Goal: Navigation & Orientation: Find specific page/section

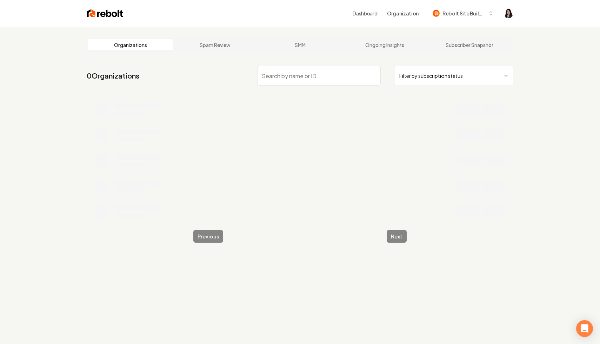
click at [438, 81] on html "Dashboard Organization Rebolt Site Builder Organizations Spam Review SMM Ongoin…" at bounding box center [300, 172] width 600 height 344
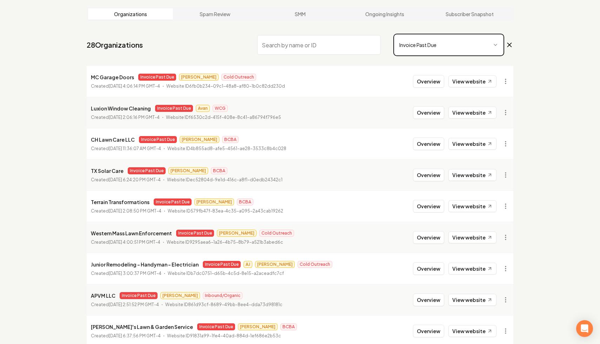
scroll to position [94, 0]
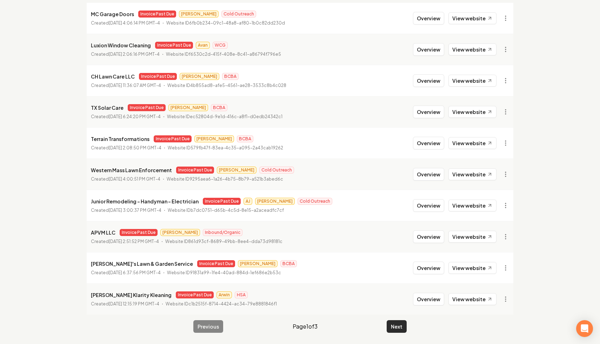
click at [395, 328] on button "Next" at bounding box center [397, 327] width 20 height 13
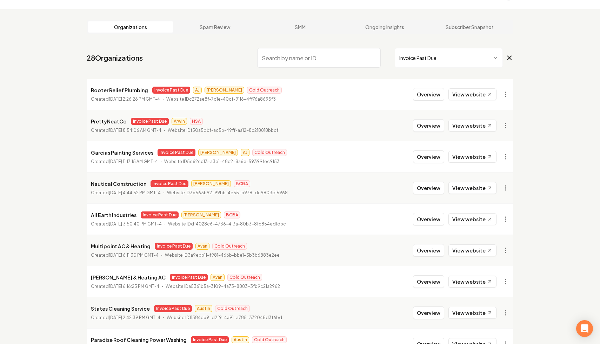
scroll to position [94, 0]
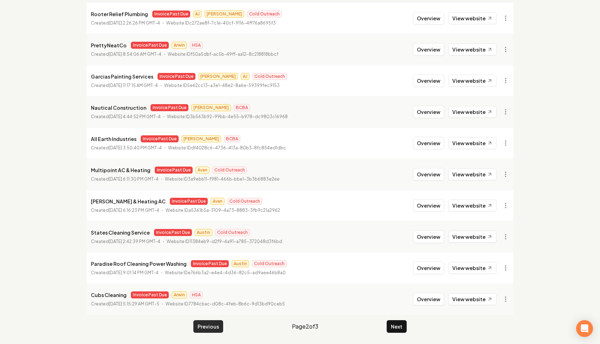
click at [208, 330] on button "Previous" at bounding box center [208, 327] width 30 height 13
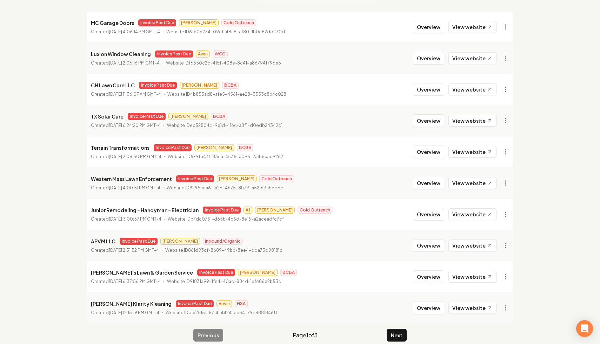
scroll to position [94, 0]
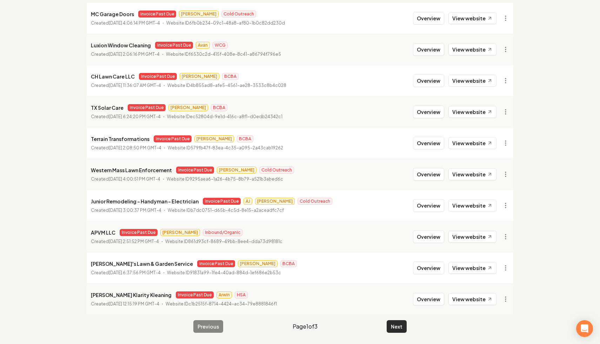
click at [396, 325] on button "Next" at bounding box center [397, 327] width 20 height 13
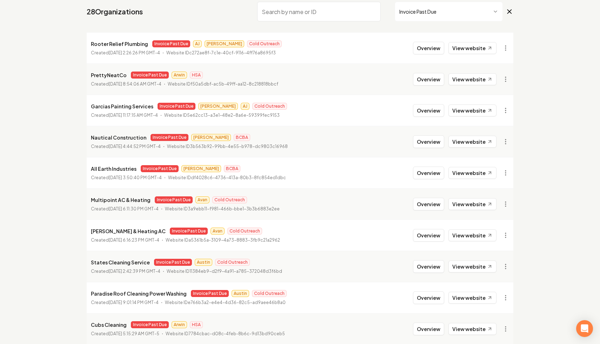
scroll to position [94, 0]
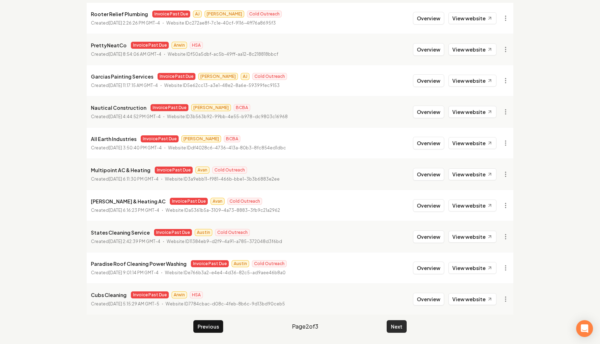
click at [396, 329] on button "Next" at bounding box center [397, 327] width 20 height 13
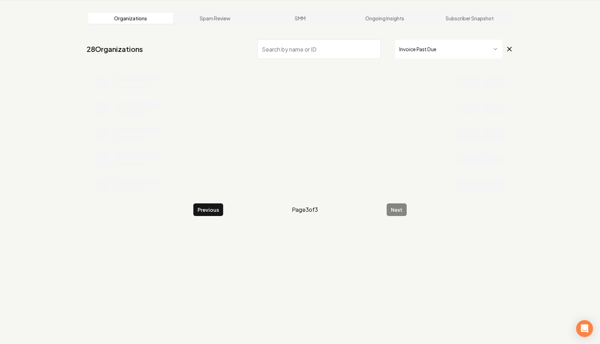
scroll to position [32, 0]
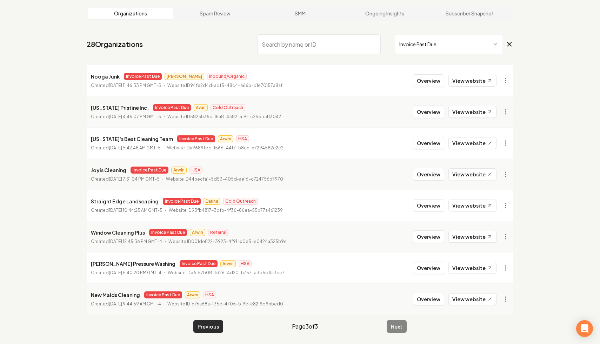
click at [203, 325] on button "Previous" at bounding box center [208, 327] width 30 height 13
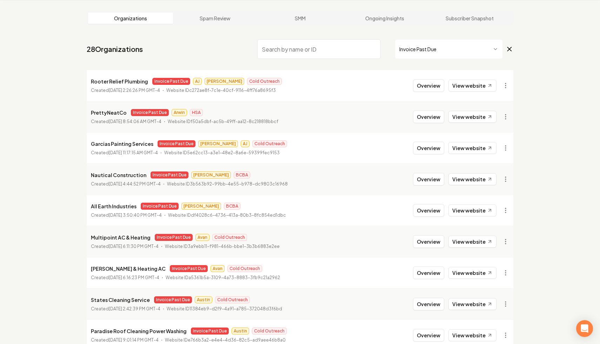
scroll to position [32, 0]
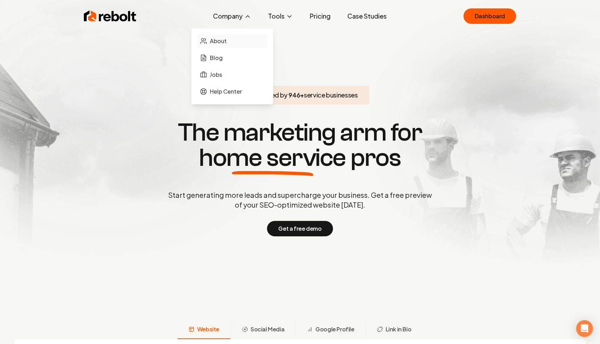
click at [241, 41] on link "About" at bounding box center [232, 41] width 70 height 14
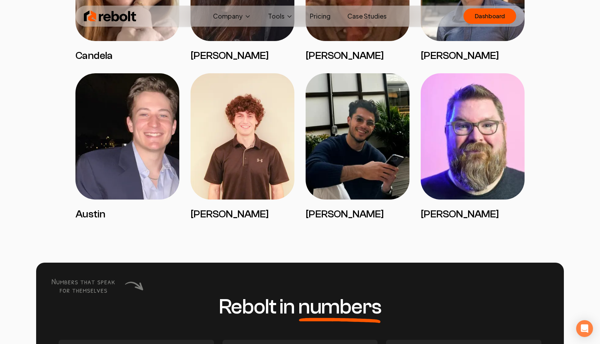
scroll to position [1494, 0]
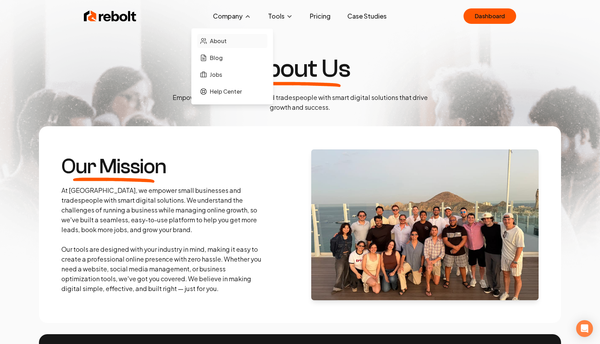
click at [240, 43] on link "About" at bounding box center [232, 41] width 70 height 14
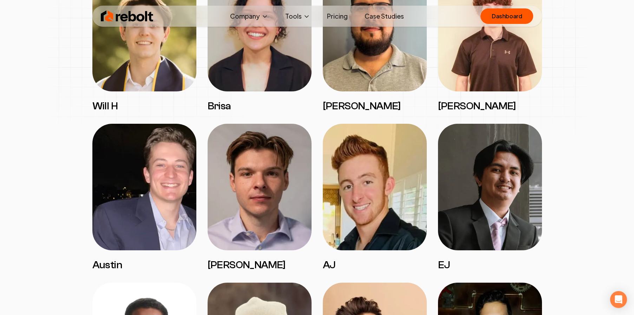
scroll to position [1092, 0]
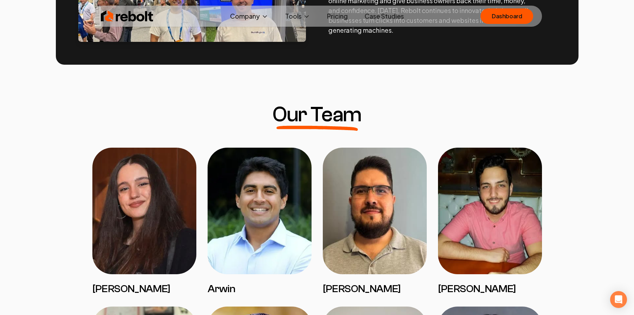
scroll to position [441, 0]
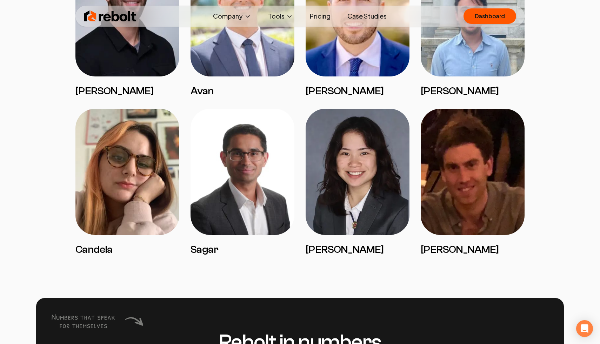
scroll to position [1450, 0]
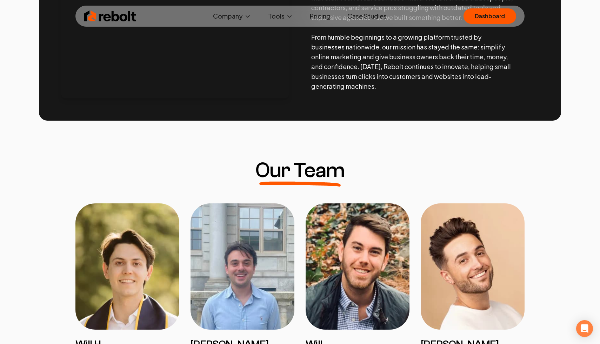
scroll to position [403, 0]
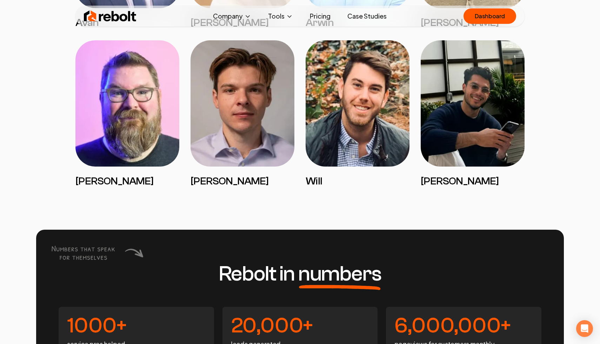
scroll to position [1490, 0]
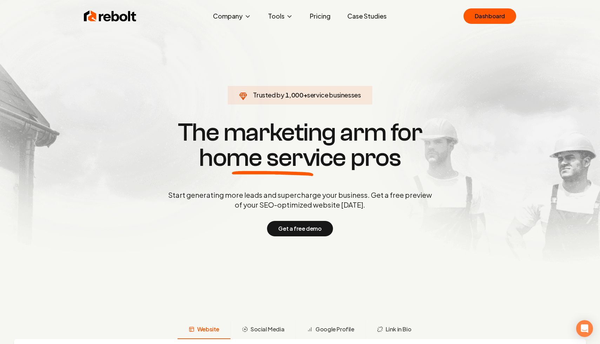
click at [494, 24] on div "Rebolt Company About Blog Jobs Help Center Tools Google Review QR Code Generato…" at bounding box center [299, 16] width 449 height 21
click at [498, 18] on link "Dashboard" at bounding box center [490, 15] width 53 height 15
